Goal: Information Seeking & Learning: Check status

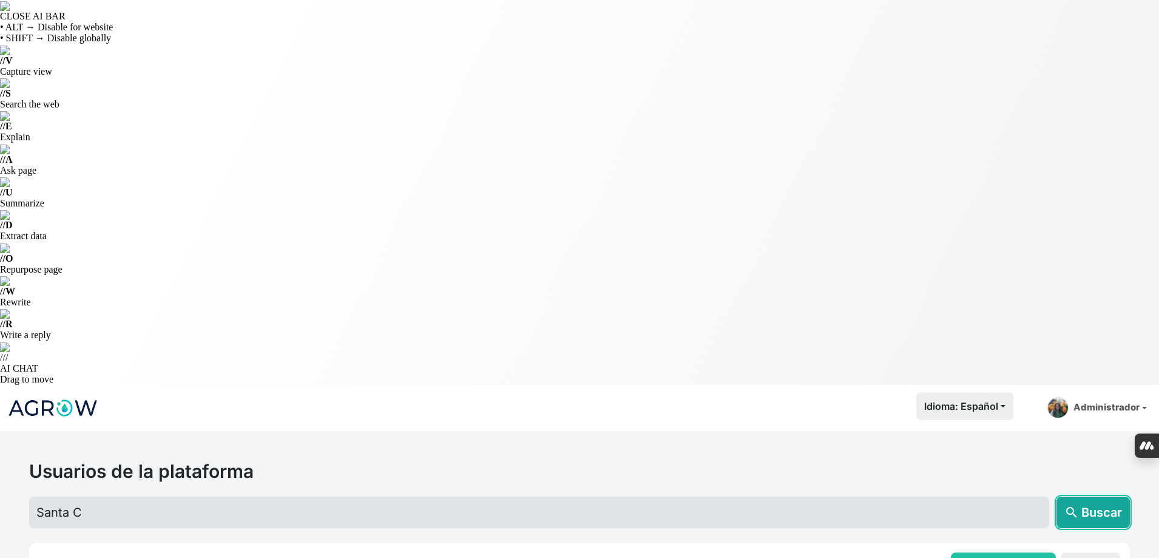
click at [1079, 496] on button "search Buscar" at bounding box center [1092, 512] width 73 height 32
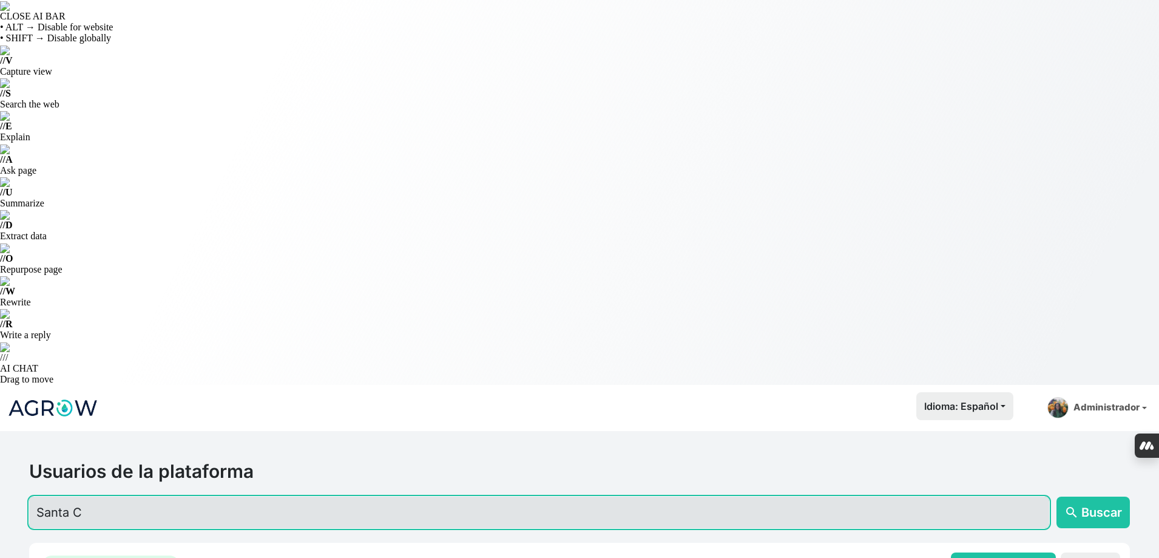
click at [219, 496] on input "Santa C" at bounding box center [539, 512] width 1020 height 32
drag, startPoint x: 174, startPoint y: 120, endPoint x: 65, endPoint y: 132, distance: 110.0
click at [65, 496] on input "Santa C" at bounding box center [539, 512] width 1020 height 32
type input "Sant"
drag, startPoint x: 104, startPoint y: 134, endPoint x: 16, endPoint y: 132, distance: 88.0
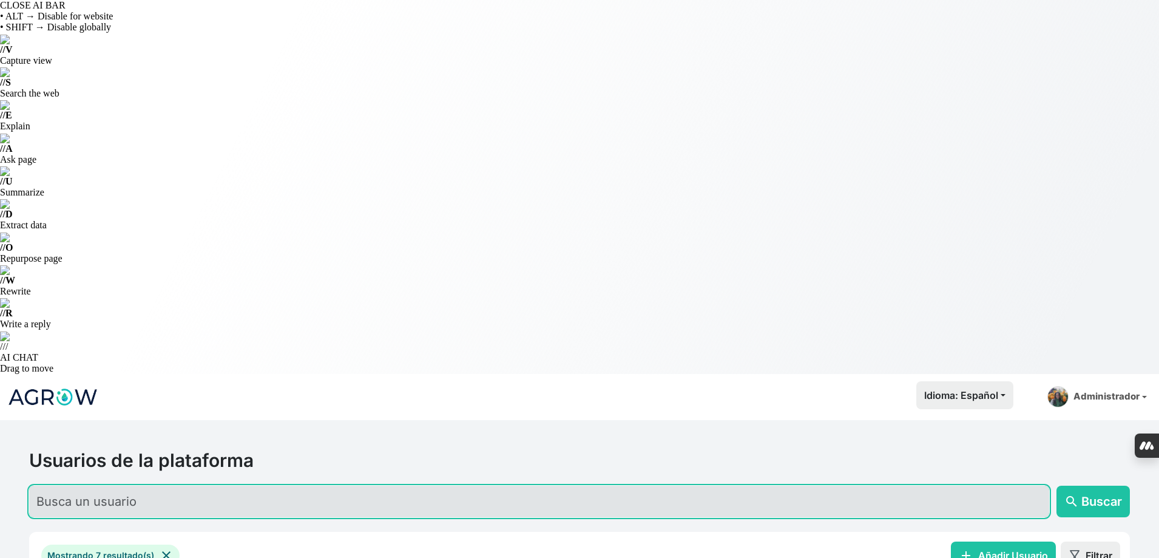
scroll to position [46, 0]
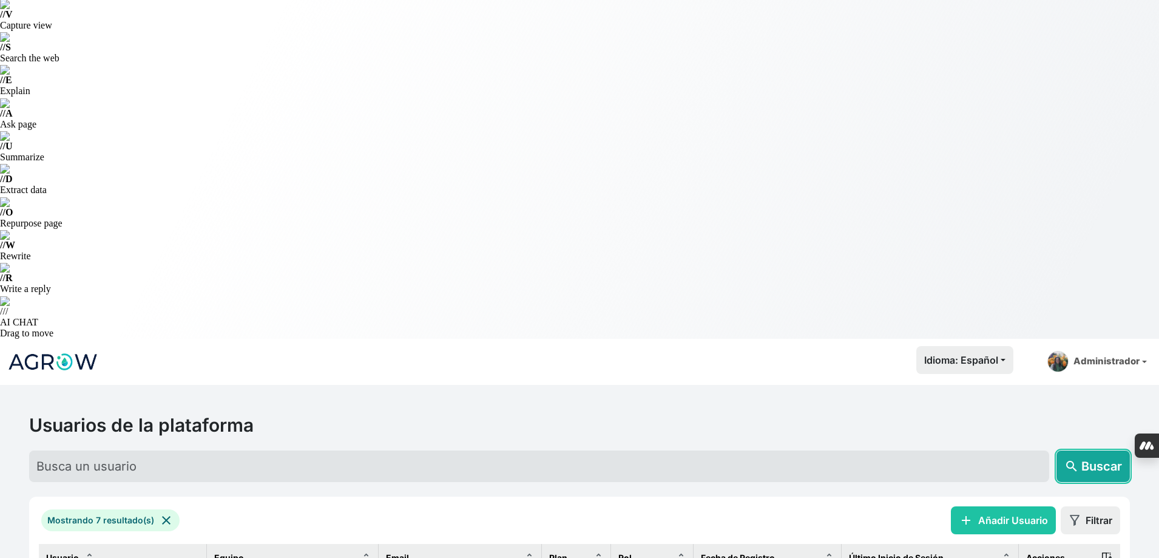
click at [1118, 457] on span "Buscar" at bounding box center [1101, 466] width 41 height 18
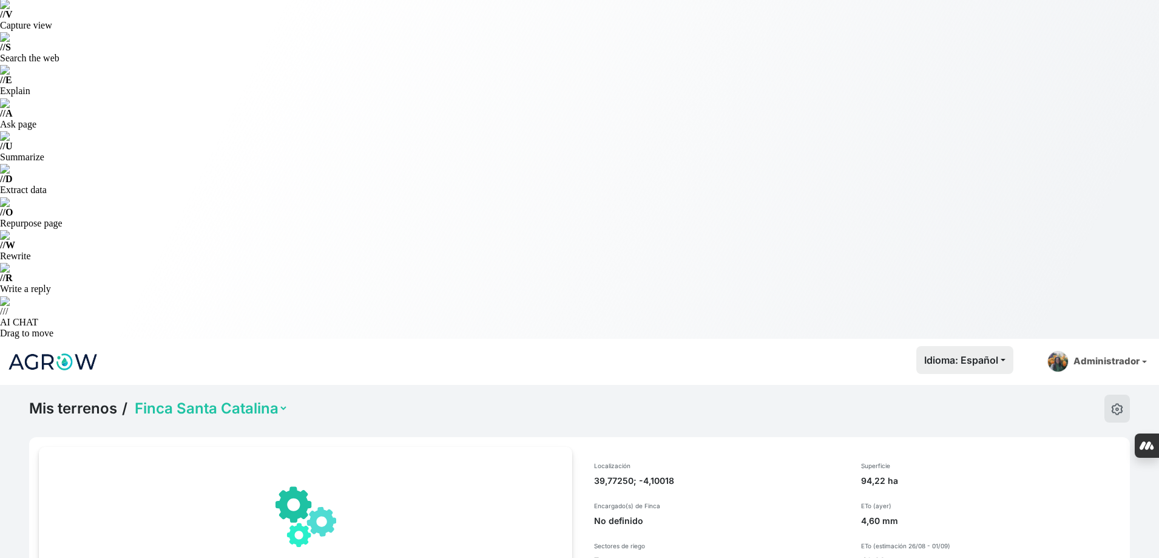
select select "1285"
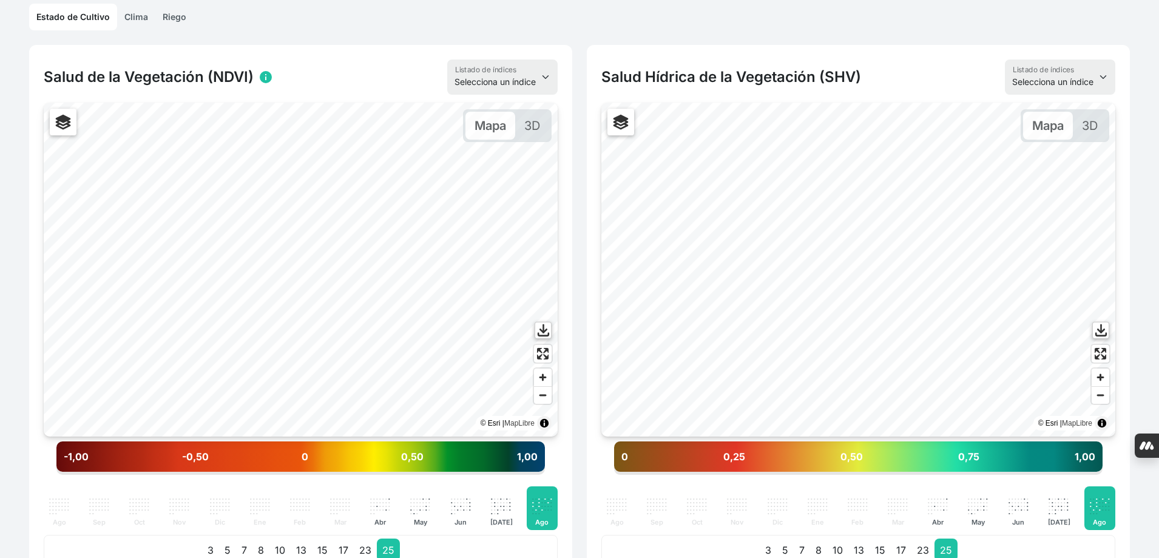
scroll to position [107, 0]
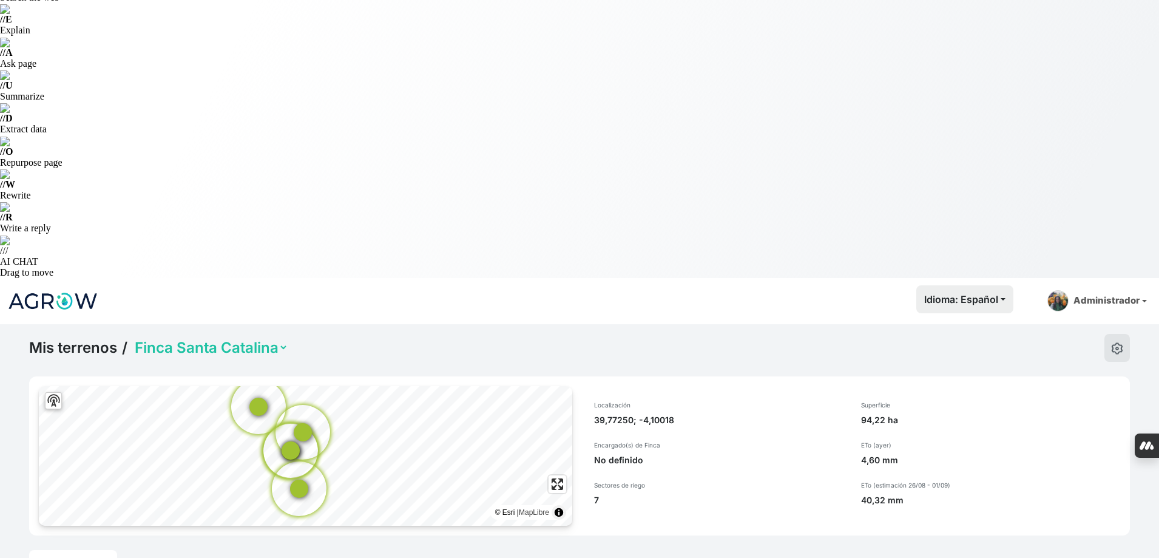
click at [169, 550] on link "Riego" at bounding box center [174, 563] width 38 height 27
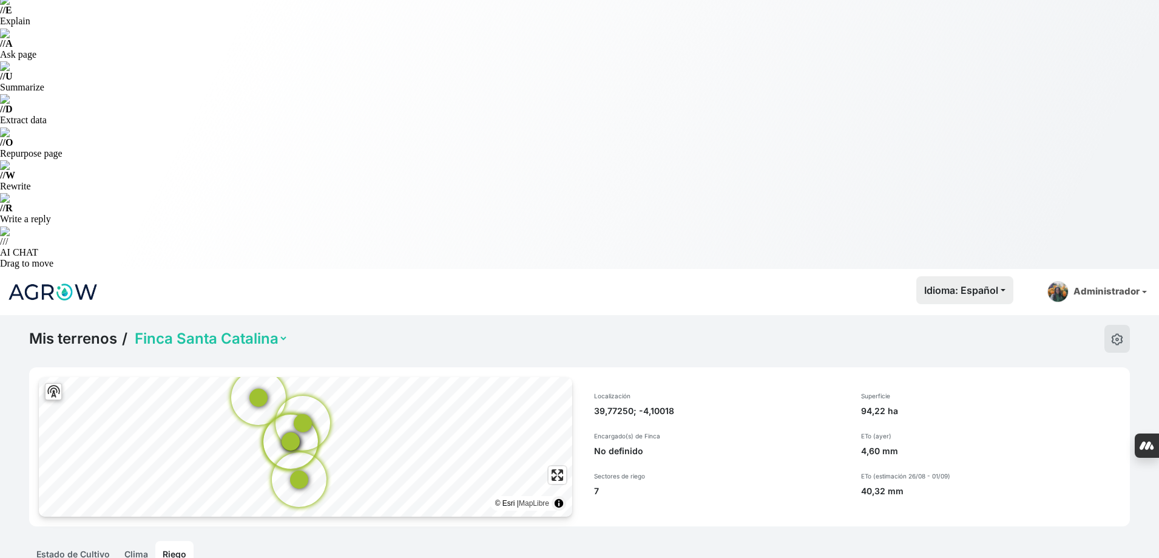
scroll to position [167, 0]
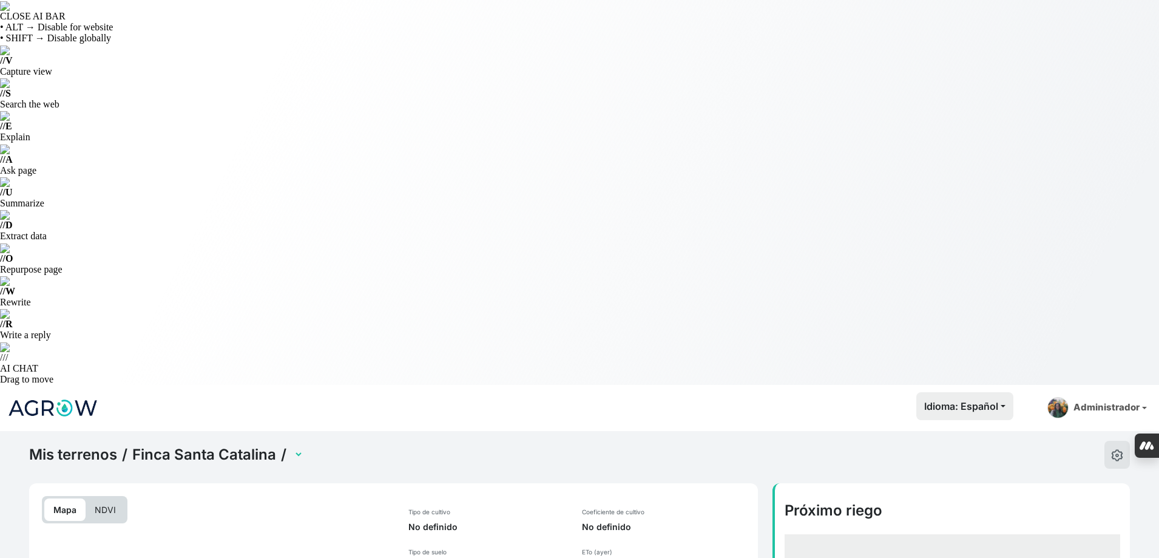
select select "2604"
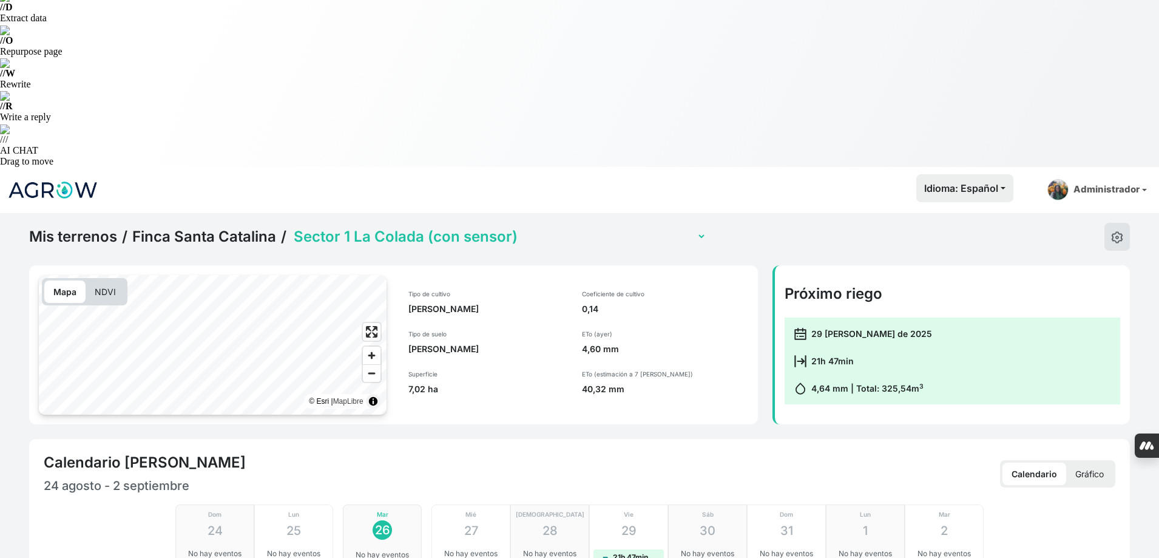
scroll to position [247, 0]
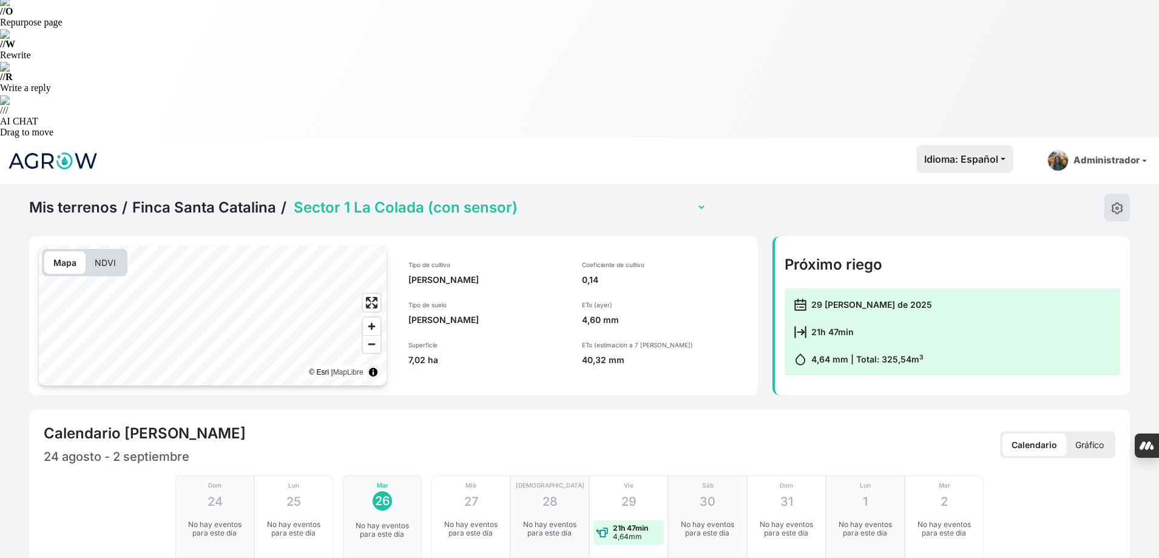
checkbox input "true"
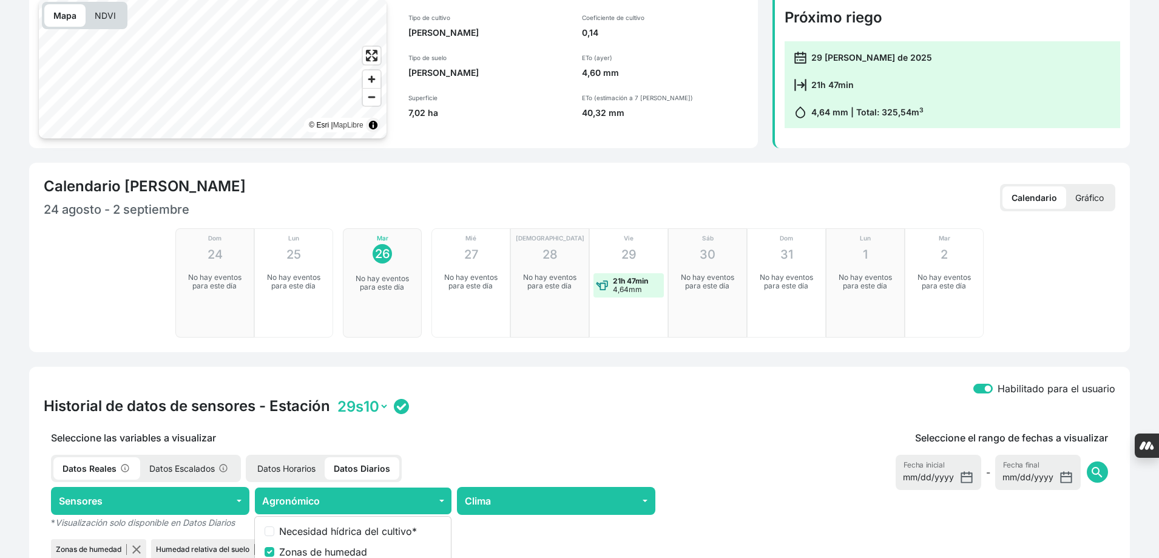
scroll to position [429, 0]
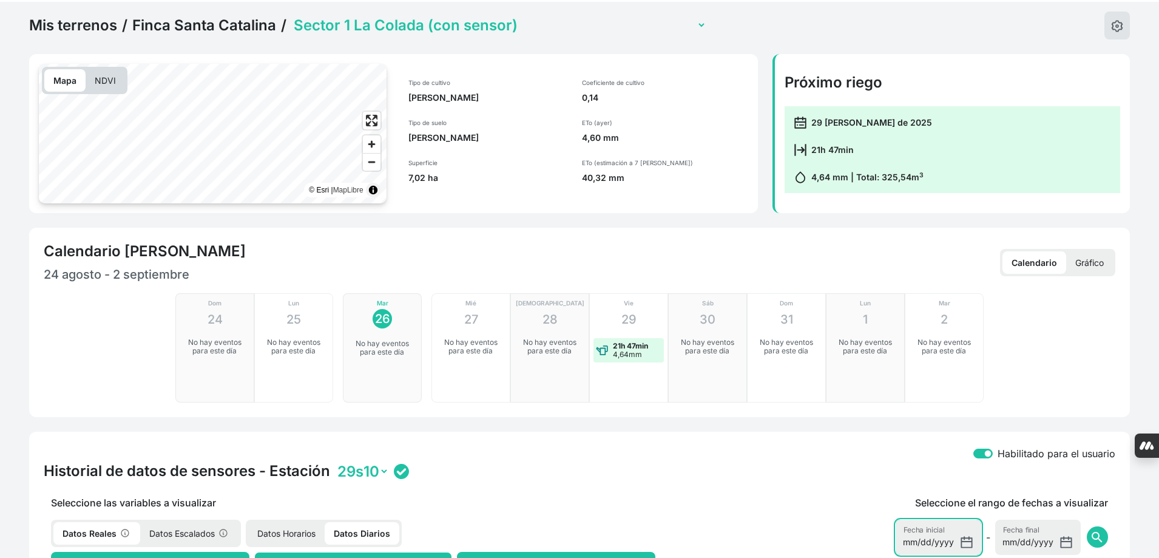
click at [969, 519] on input "[DATE]" at bounding box center [939, 536] width 86 height 35
type input "[DATE]"
click at [1073, 519] on input "[DATE]" at bounding box center [1038, 536] width 86 height 35
click at [1066, 519] on input "[DATE]" at bounding box center [1038, 536] width 86 height 35
type input "[DATE]"
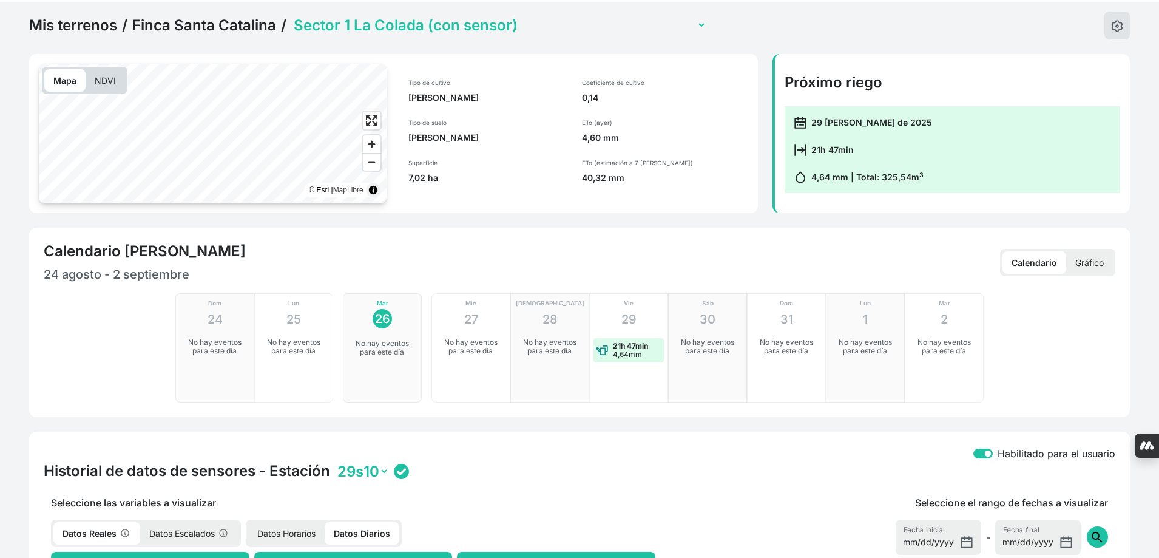
click at [1103, 530] on span "search" at bounding box center [1097, 537] width 15 height 15
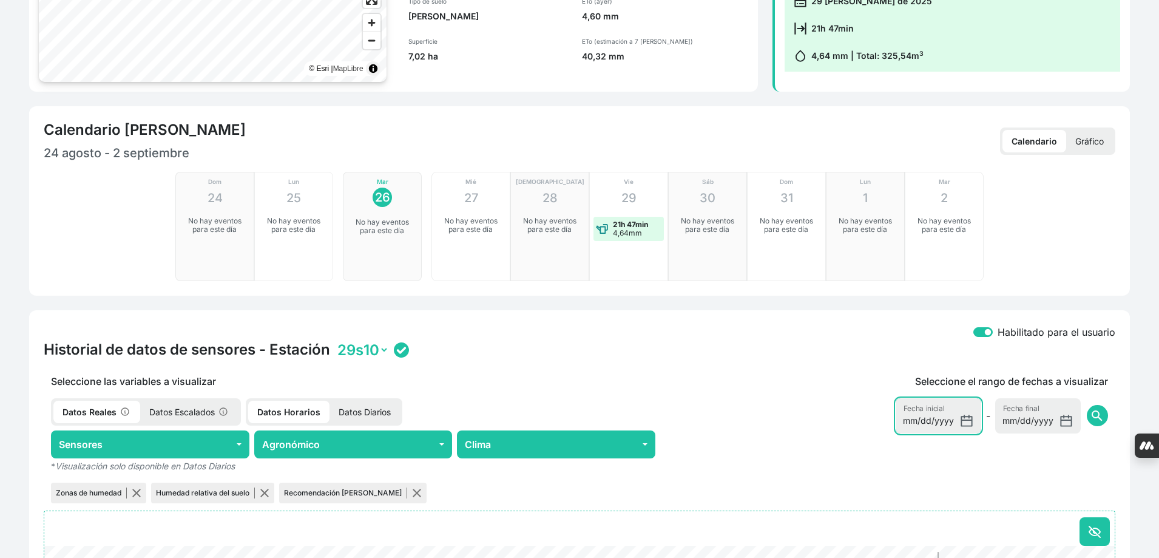
click at [973, 398] on input "[DATE]" at bounding box center [939, 415] width 86 height 35
type input "[DATE]"
click at [1042, 398] on input "[DATE]" at bounding box center [1038, 415] width 86 height 35
click at [1011, 398] on input "[DATE]" at bounding box center [1038, 415] width 86 height 35
click at [1066, 398] on input "[DATE]" at bounding box center [1038, 415] width 86 height 35
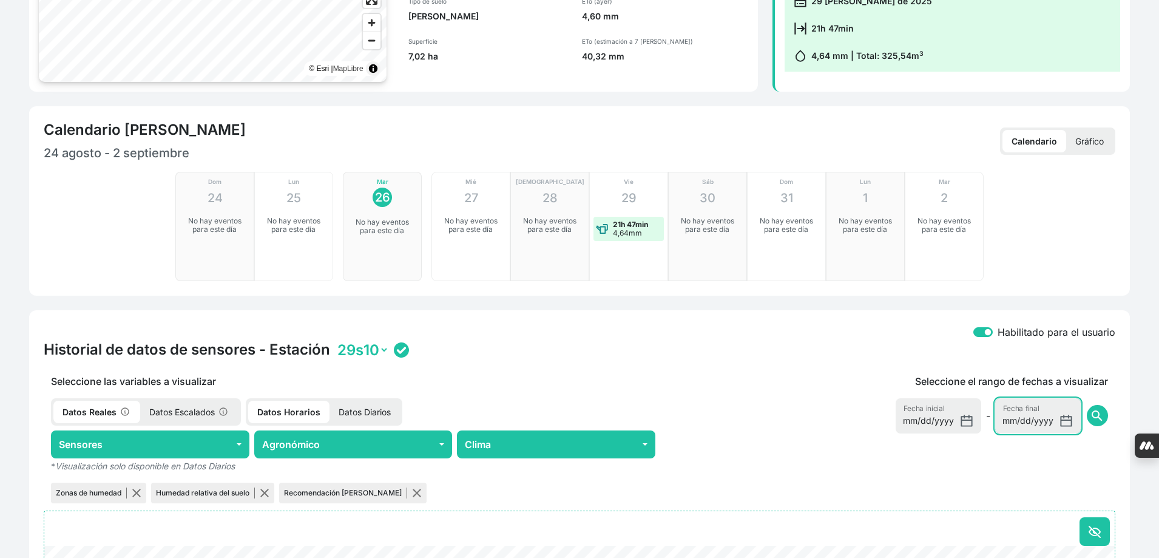
type input "[DATE]"
click at [1096, 408] on span "search" at bounding box center [1097, 415] width 15 height 15
click at [970, 398] on input "[DATE]" at bounding box center [939, 415] width 86 height 35
type input "[DATE]"
click at [1066, 398] on input "[DATE]" at bounding box center [1038, 415] width 86 height 35
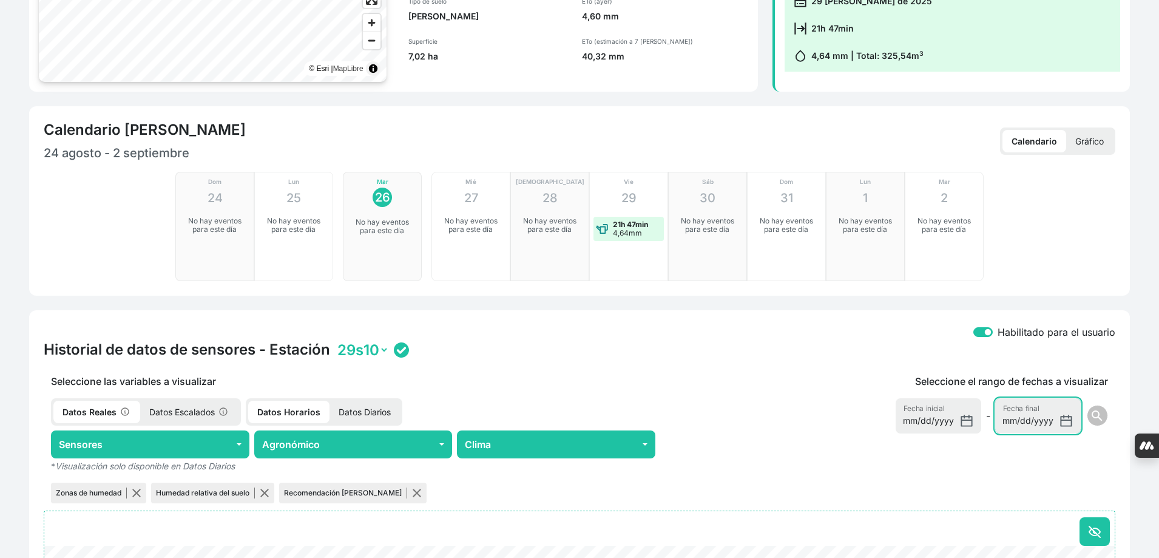
click at [1062, 398] on input "[DATE]" at bounding box center [1038, 415] width 86 height 35
type input "[DATE]"
click at [1099, 405] on button "search" at bounding box center [1097, 415] width 21 height 21
click at [967, 398] on input "[DATE]" at bounding box center [939, 415] width 86 height 35
type input "[DATE]"
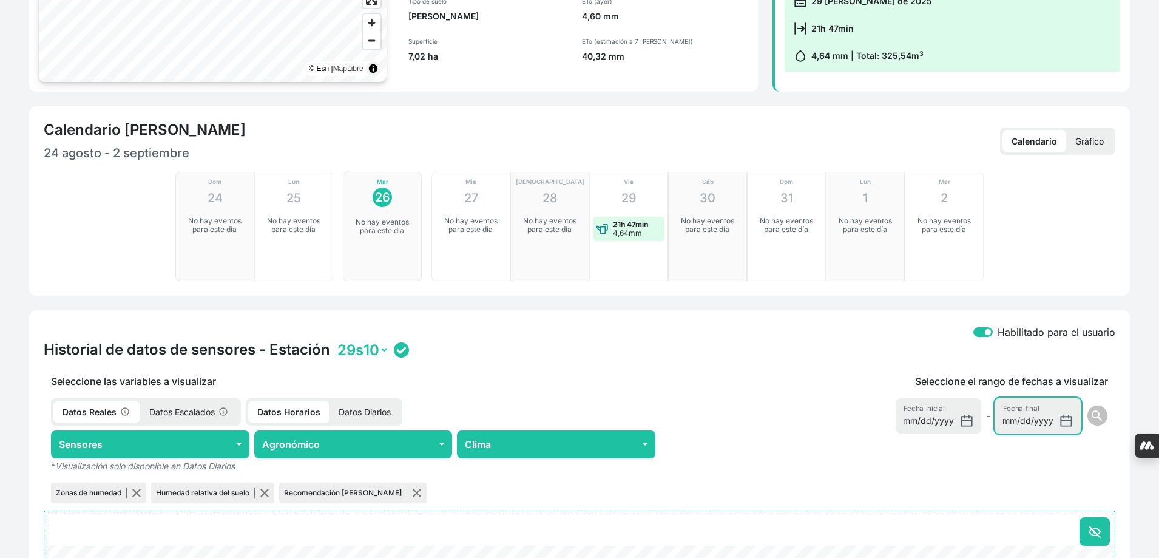
click at [1066, 398] on input "[DATE]" at bounding box center [1038, 415] width 86 height 35
click at [1095, 398] on form "[DATE] Fecha inicial - [DATE] Fecha final search" at bounding box center [1002, 415] width 212 height 35
click at [1067, 398] on input "[DATE]" at bounding box center [1038, 415] width 86 height 35
type input "[DATE]"
click at [1104, 408] on span "search" at bounding box center [1097, 415] width 15 height 15
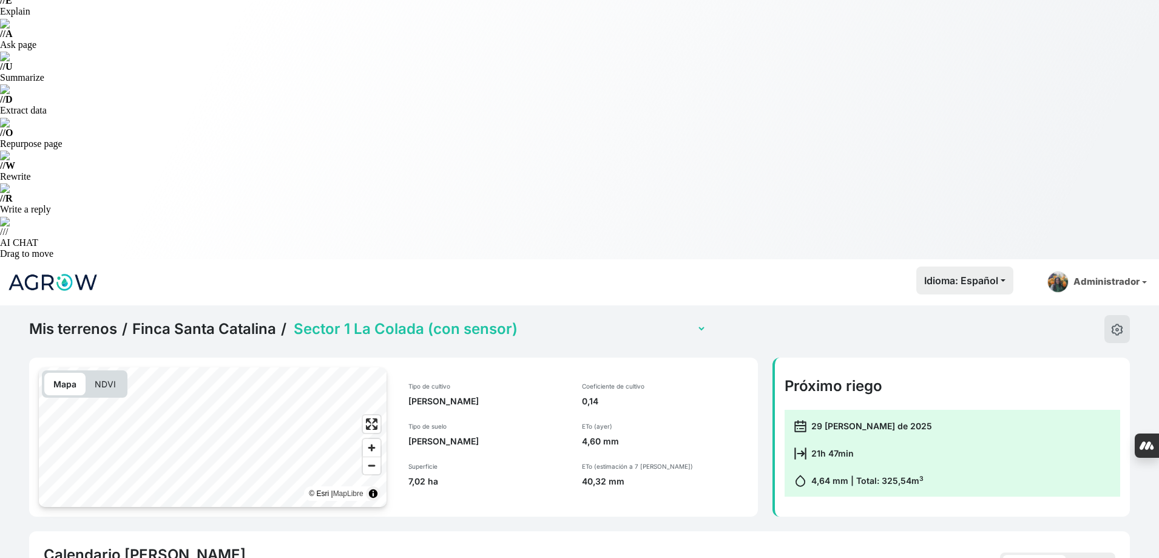
scroll to position [65, 0]
